Goal: Navigation & Orientation: Understand site structure

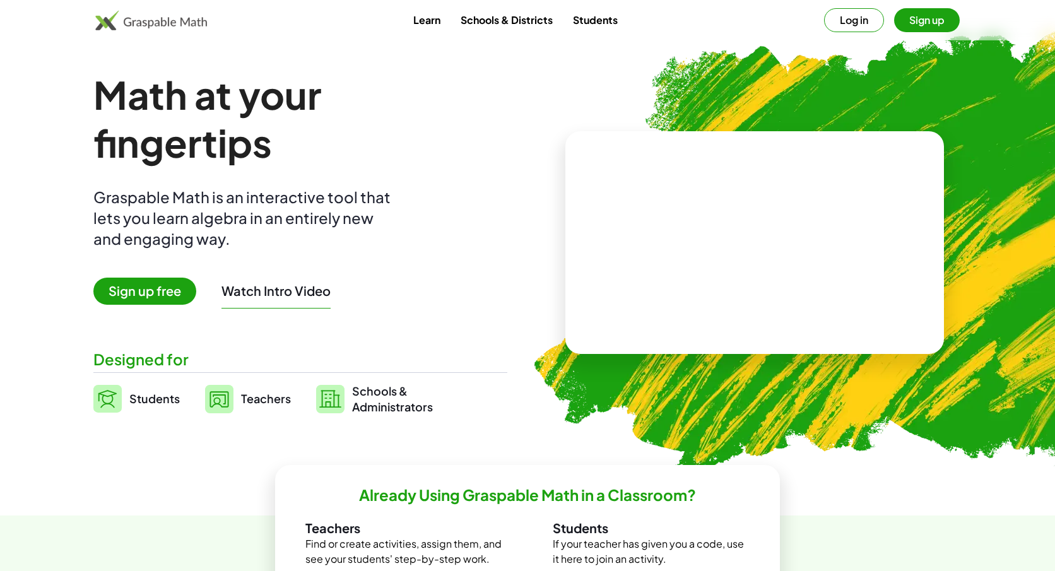
click at [842, 14] on div at bounding box center [919, 117] width 247 height 208
click at [841, 25] on div at bounding box center [919, 117] width 247 height 208
click at [859, 20] on div at bounding box center [919, 117] width 247 height 208
click at [844, 26] on div at bounding box center [919, 117] width 247 height 208
click at [767, 57] on img at bounding box center [828, 247] width 645 height 544
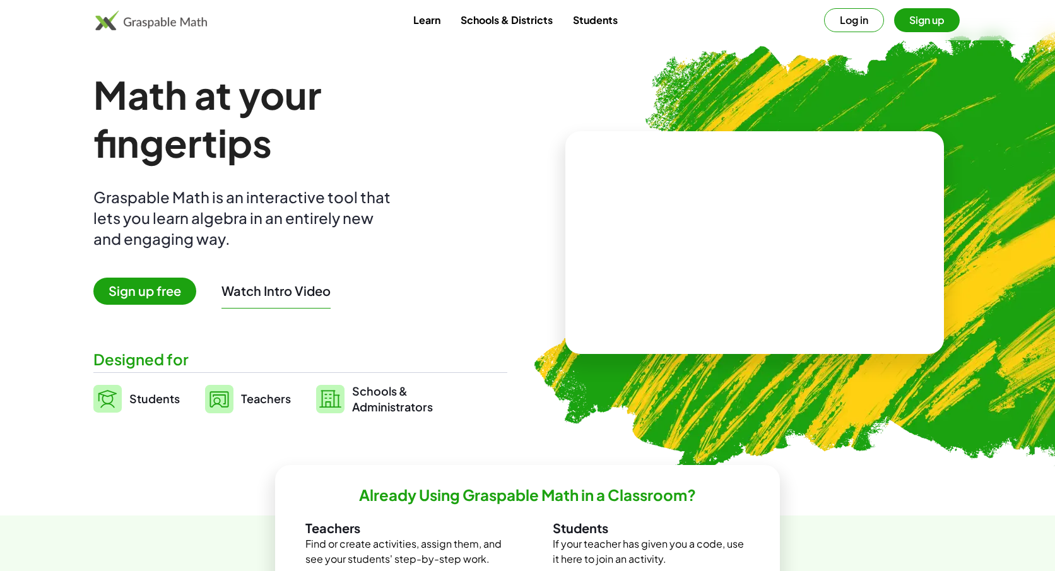
click at [857, 21] on button "Log in" at bounding box center [854, 20] width 60 height 24
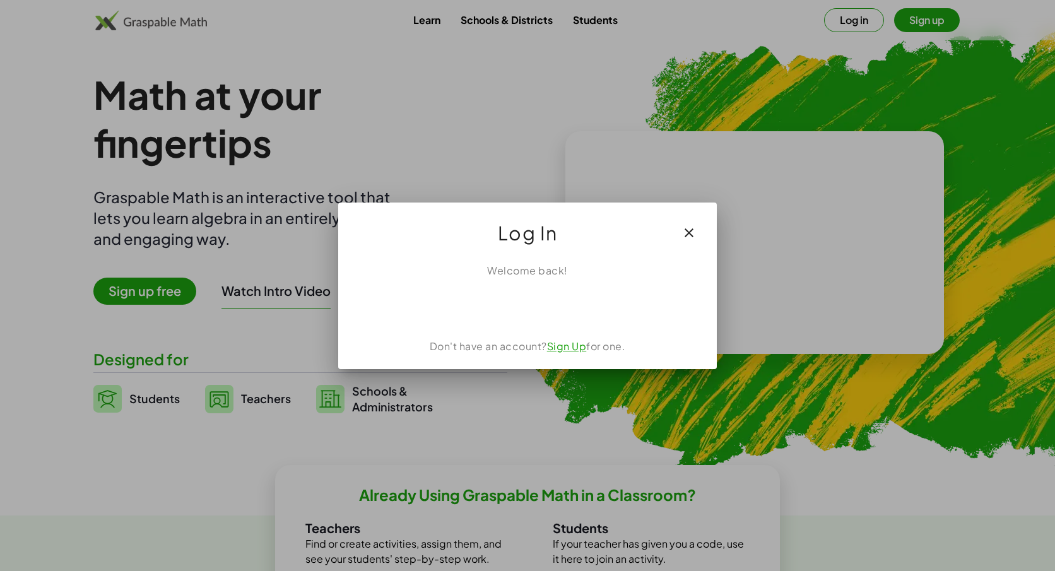
click at [540, 305] on div "Sign in with Google. Opens in new tab" at bounding box center [527, 306] width 116 height 28
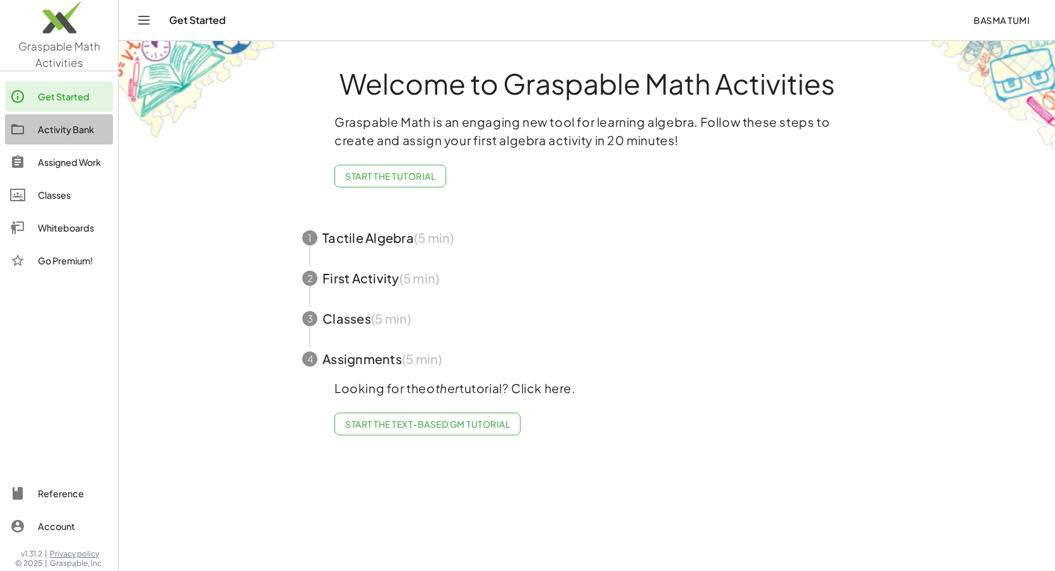
click at [69, 126] on div "Activity Bank" at bounding box center [73, 129] width 70 height 15
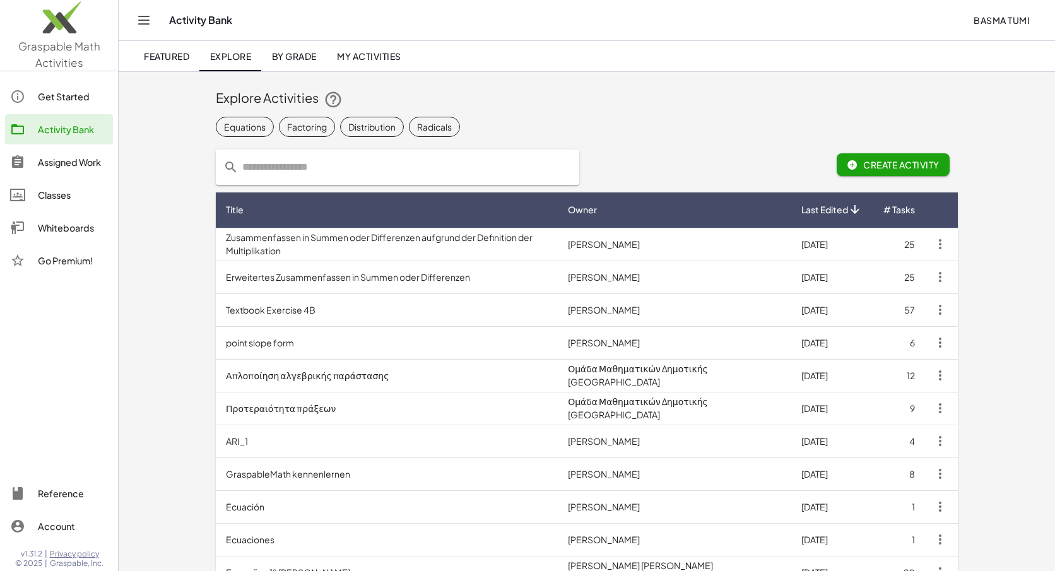
click at [54, 231] on div "Whiteboards" at bounding box center [73, 227] width 70 height 15
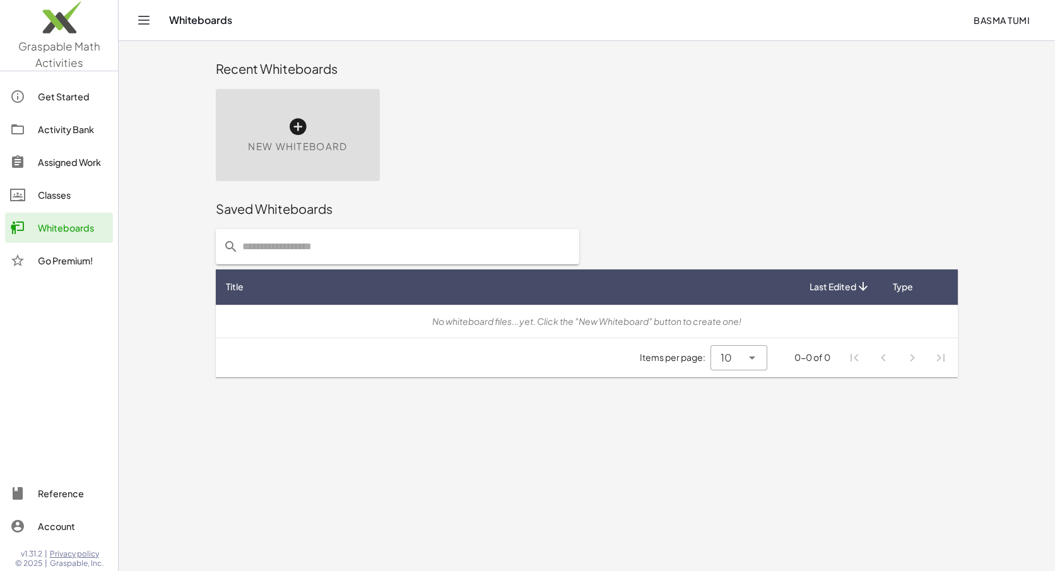
click at [66, 126] on div "Activity Bank" at bounding box center [73, 129] width 70 height 15
